Goal: Task Accomplishment & Management: Manage account settings

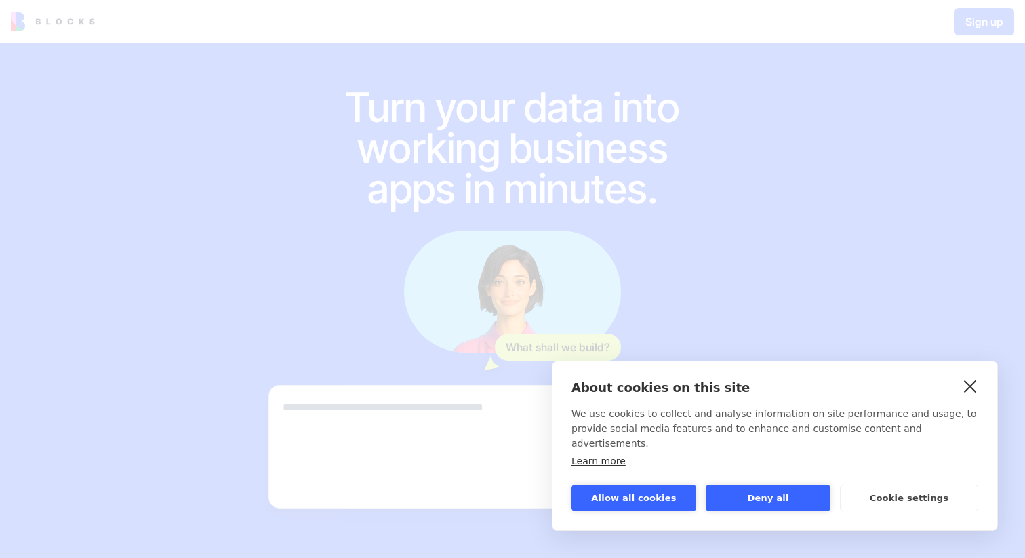
click at [973, 397] on link "close" at bounding box center [970, 386] width 21 height 22
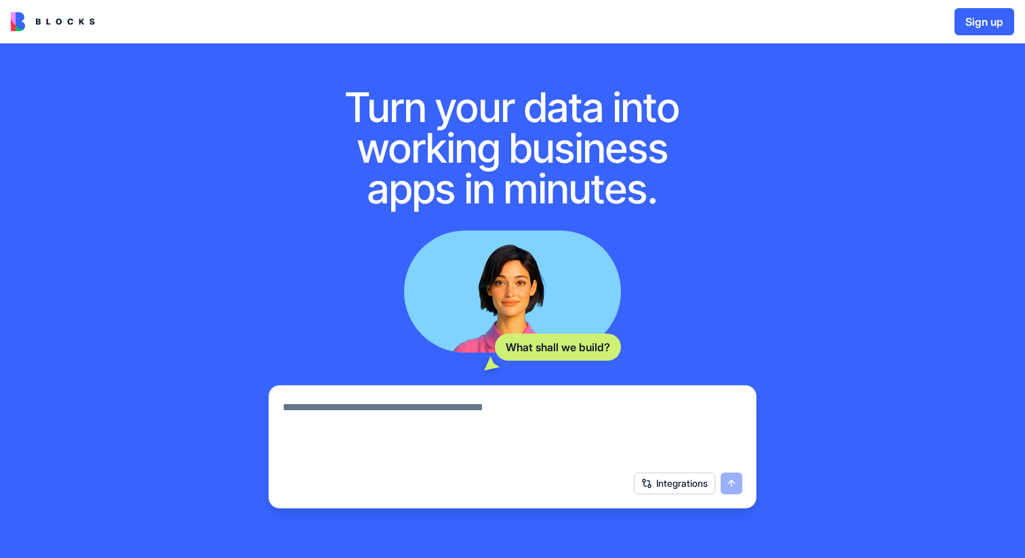
click at [581, 433] on textarea at bounding box center [513, 431] width 460 height 65
type textarea "**********"
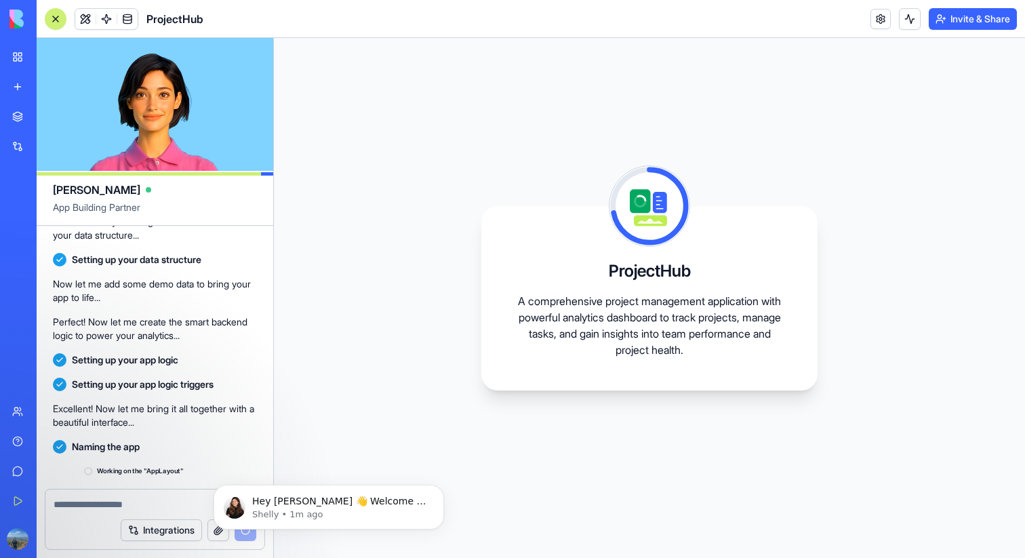
scroll to position [312, 0]
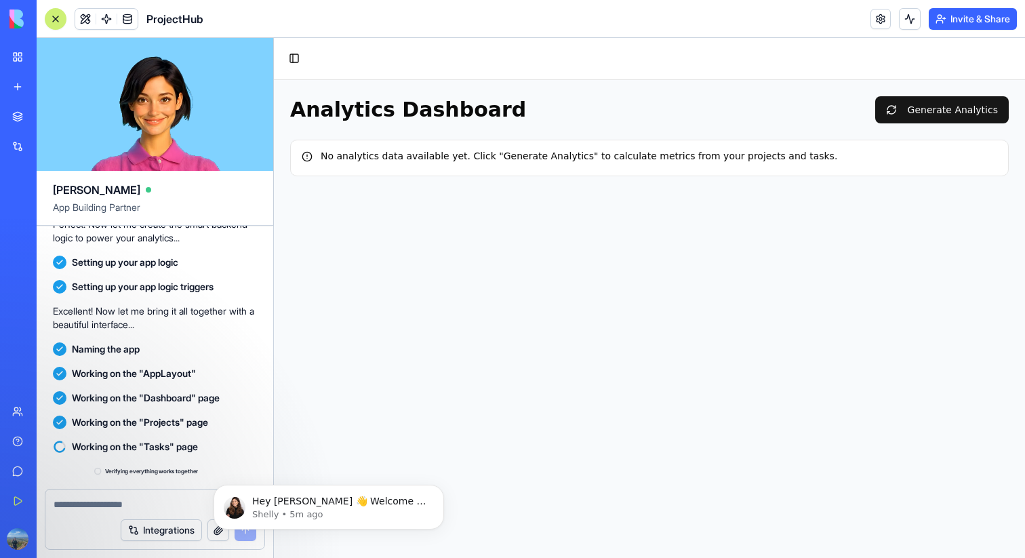
scroll to position [532, 0]
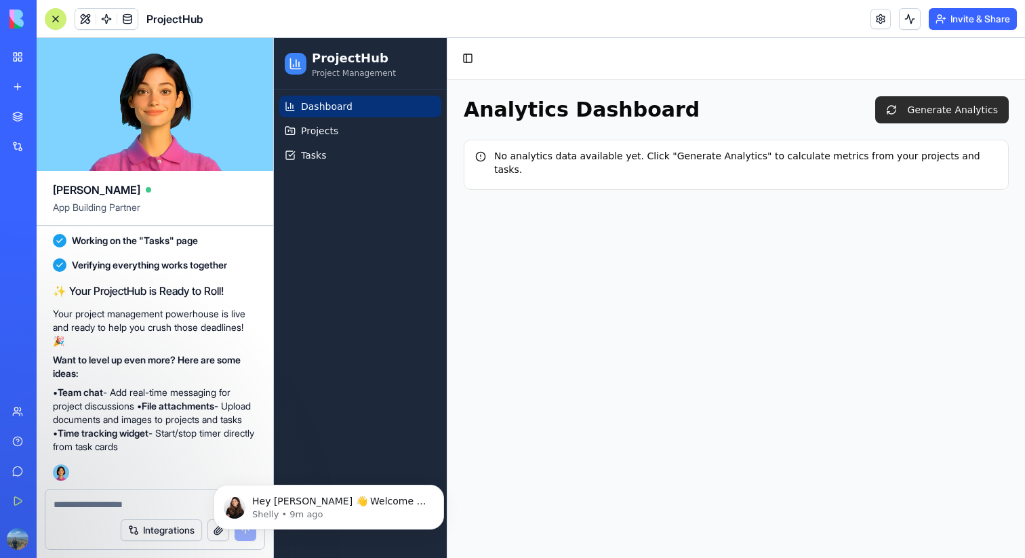
click at [909, 106] on button "Generate Analytics" at bounding box center [942, 109] width 134 height 27
click at [761, 132] on div "Analytics Dashboard Generating... No analytics data available yet. Click "Gener…" at bounding box center [737, 143] width 578 height 126
click at [31, 90] on link "New app" at bounding box center [31, 86] width 54 height 27
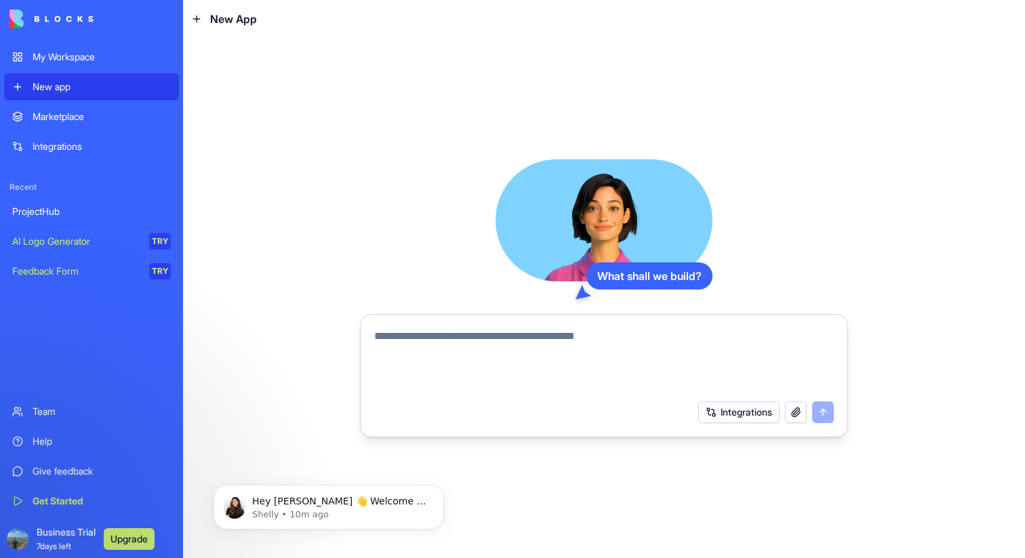
click at [46, 62] on div "My Workspace" at bounding box center [102, 57] width 138 height 14
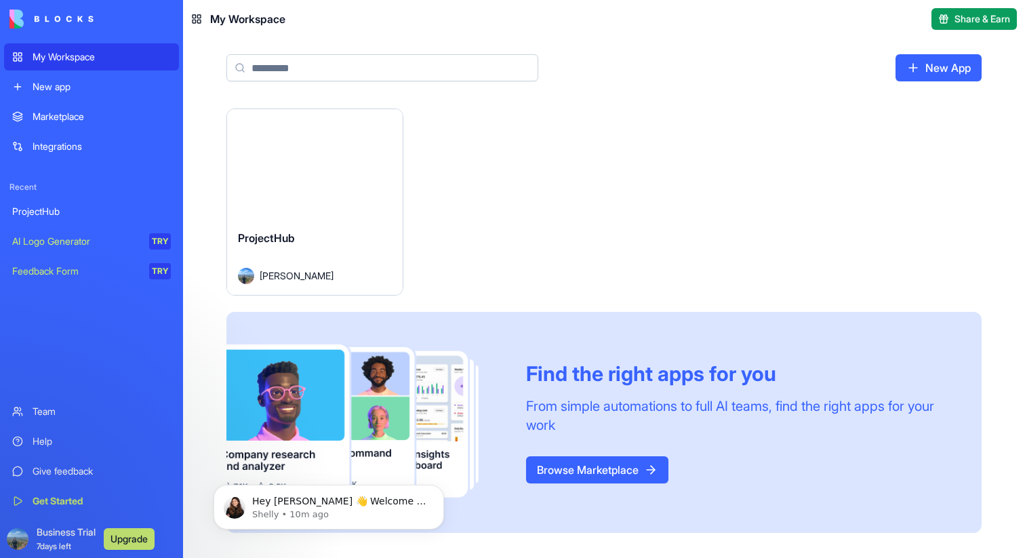
click at [70, 152] on div "Integrations" at bounding box center [102, 147] width 138 height 14
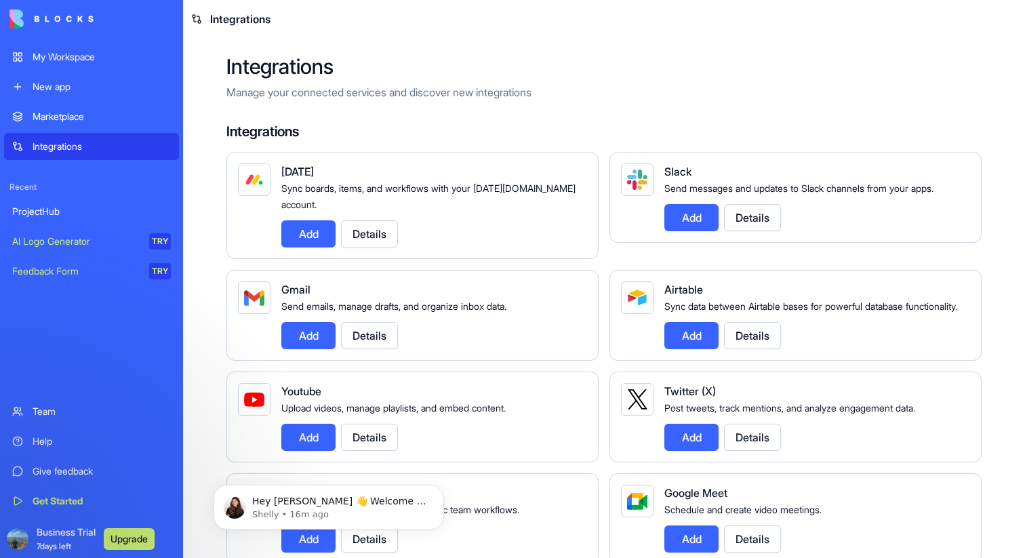
click at [29, 55] on link "My Workspace" at bounding box center [91, 56] width 175 height 27
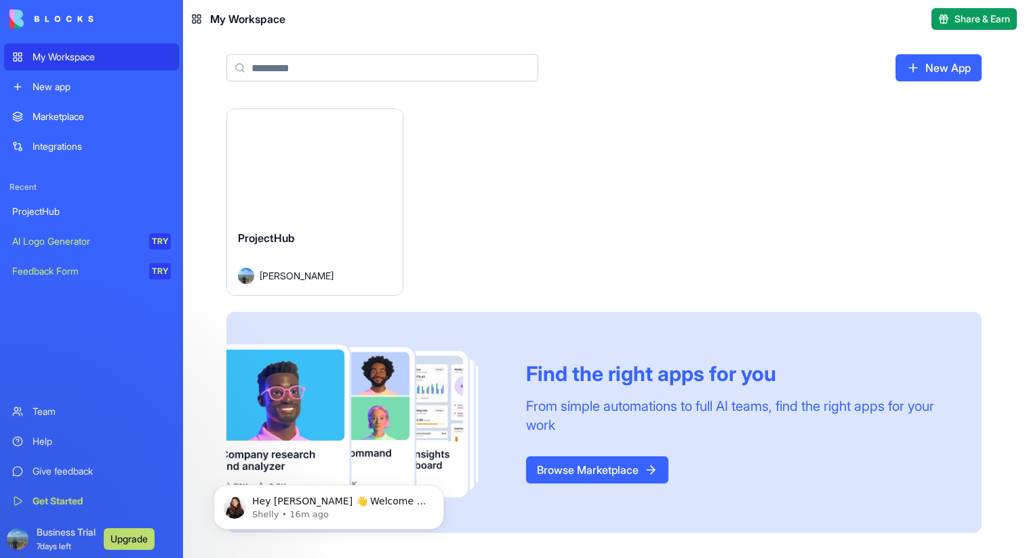
click at [298, 219] on div "ProjectHub [PERSON_NAME]" at bounding box center [315, 257] width 176 height 76
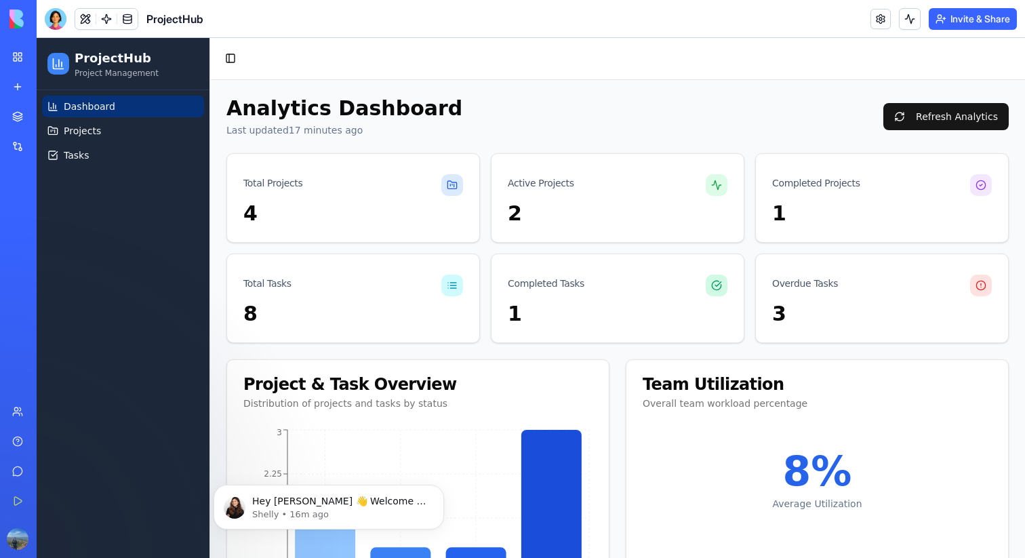
click at [544, 191] on div "Active Projects" at bounding box center [618, 177] width 252 height 47
click at [516, 197] on div "Active Projects" at bounding box center [618, 177] width 252 height 47
click at [266, 186] on div "Total Projects" at bounding box center [272, 183] width 59 height 14
click at [445, 183] on div at bounding box center [452, 185] width 22 height 22
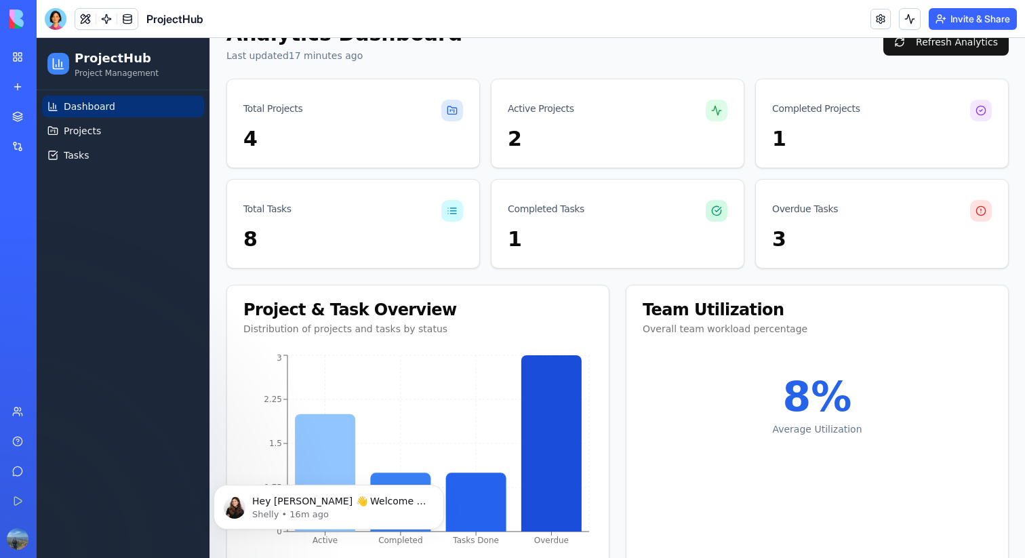
scroll to position [85, 0]
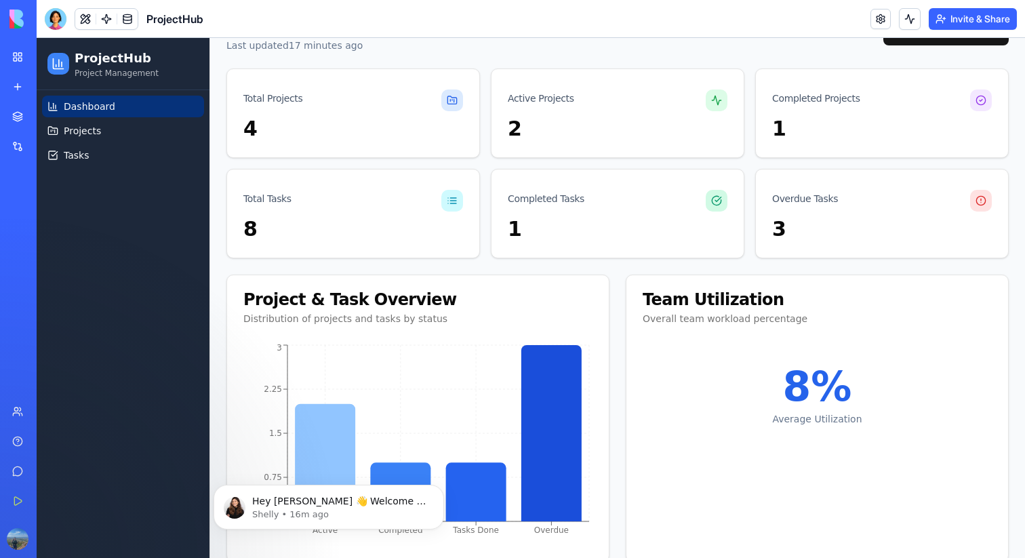
click at [455, 199] on icon at bounding box center [452, 200] width 11 height 11
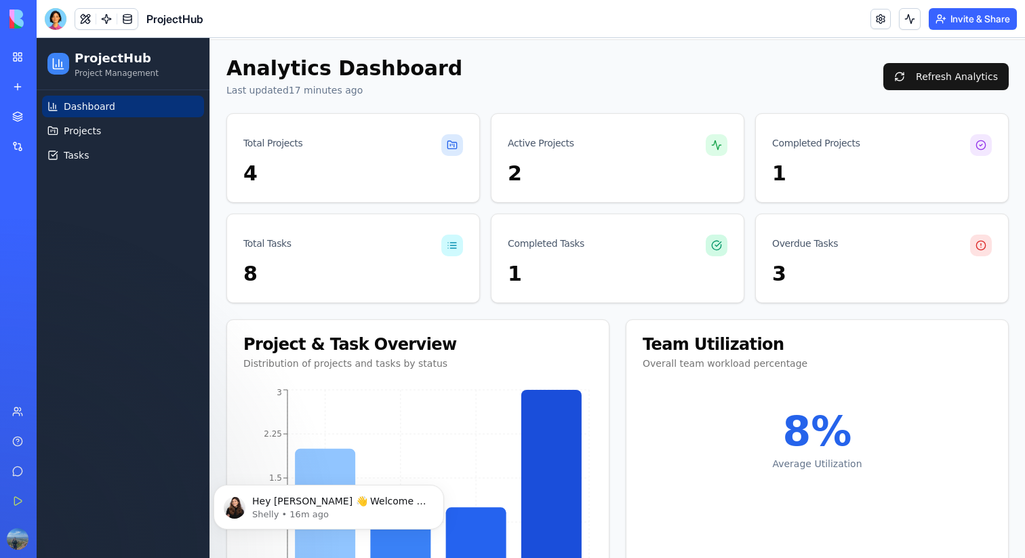
scroll to position [0, 0]
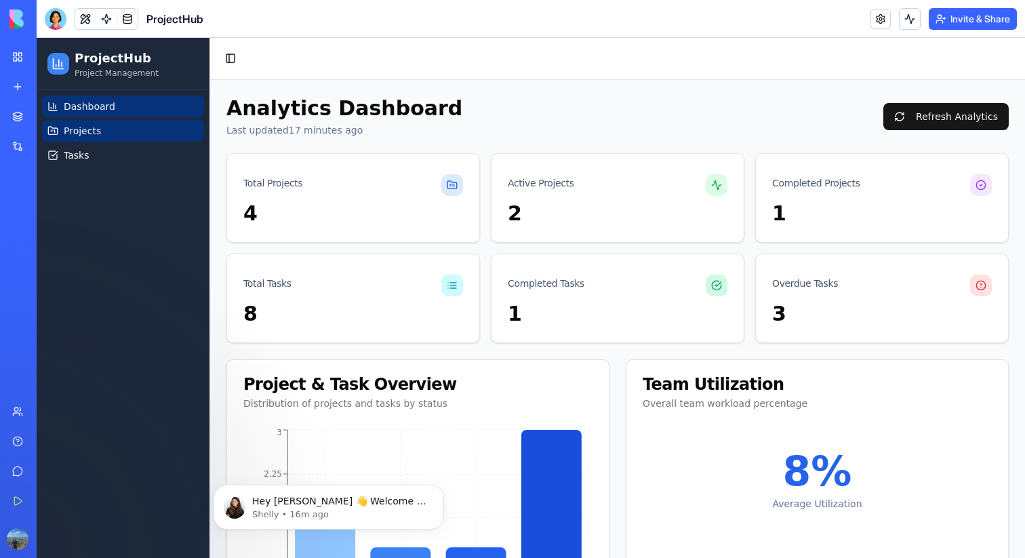
click at [127, 130] on link "Projects" at bounding box center [123, 131] width 162 height 22
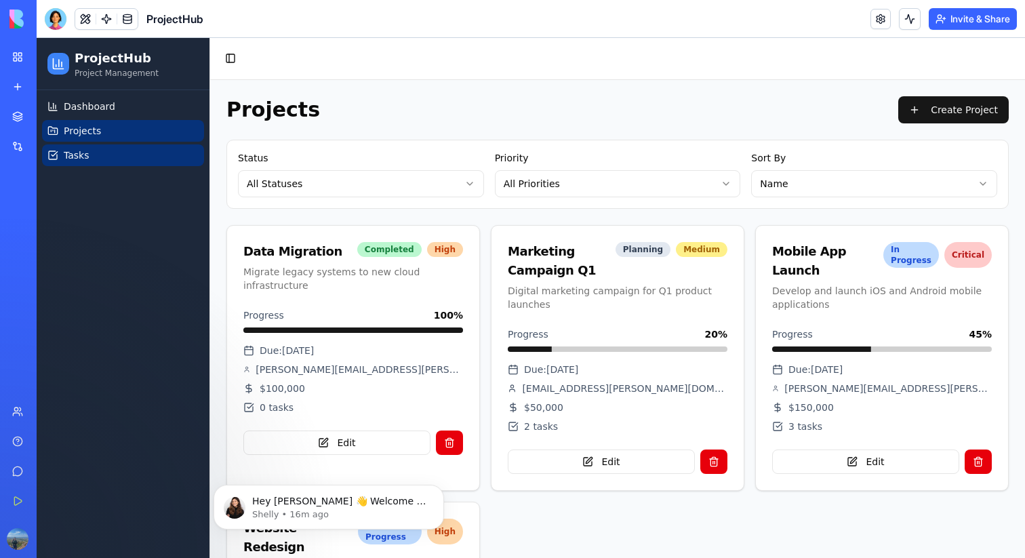
click at [67, 158] on span "Tasks" at bounding box center [77, 156] width 26 height 14
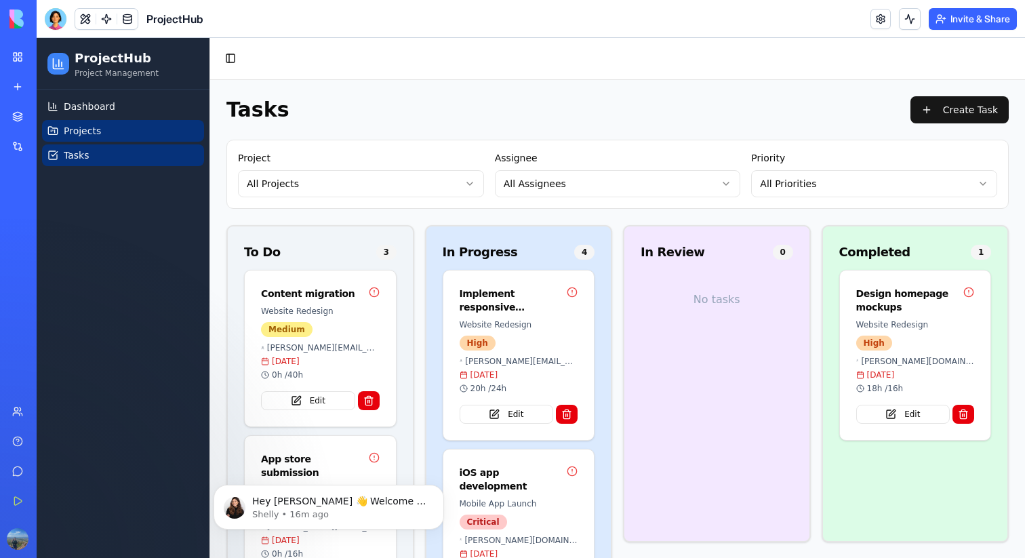
click at [94, 125] on span "Projects" at bounding box center [82, 131] width 37 height 14
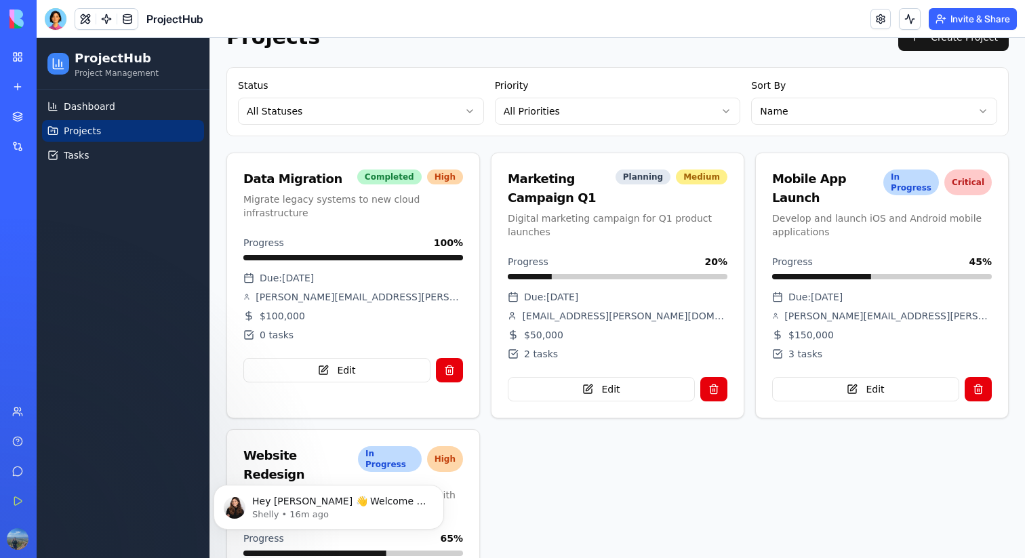
scroll to position [81, 0]
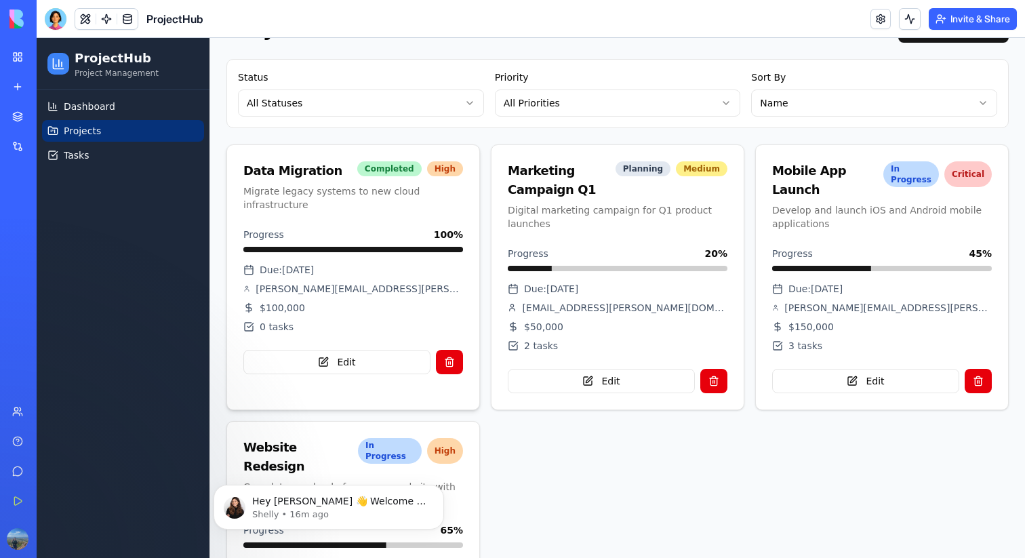
click at [281, 165] on div "Data Migration" at bounding box center [292, 170] width 99 height 19
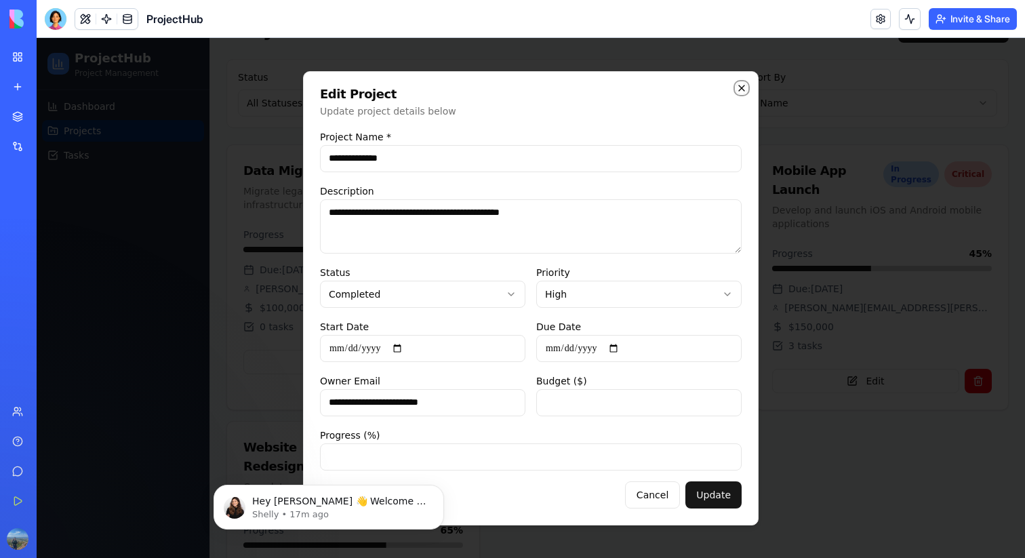
click at [741, 84] on icon "button" at bounding box center [741, 88] width 11 height 11
type input "*"
